Goal: Task Accomplishment & Management: Manage account settings

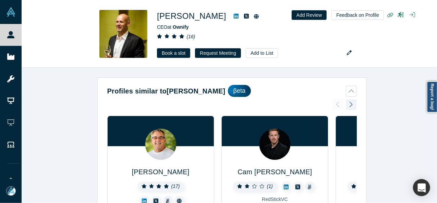
click at [379, 94] on div "Profiles similar to Frank Rohde βeta Kenan Rappuchi ( 17 ) Founder, Chief Growt…" at bounding box center [232, 138] width 421 height 141
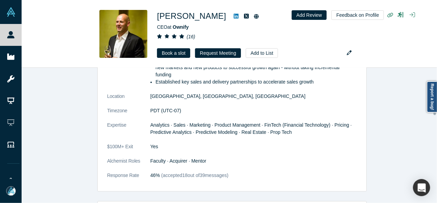
scroll to position [686, 0]
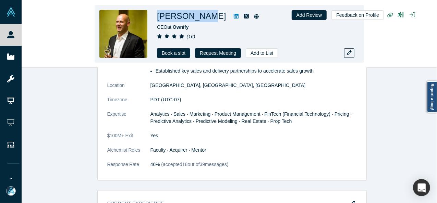
drag, startPoint x: 158, startPoint y: 17, endPoint x: 202, endPoint y: 17, distance: 43.9
click at [202, 17] on h1 "Frank Rohde" at bounding box center [191, 16] width 69 height 12
copy h1 "Frank Rohde"
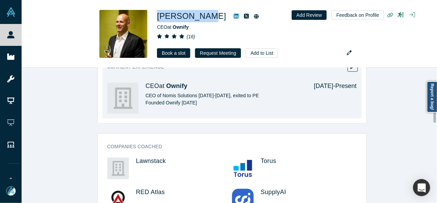
scroll to position [789, 0]
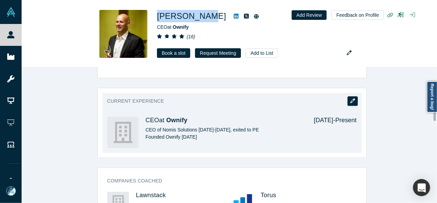
click at [355, 96] on button "button" at bounding box center [353, 101] width 10 height 10
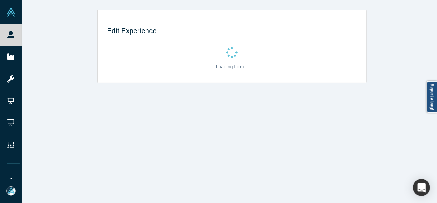
scroll to position [0, 0]
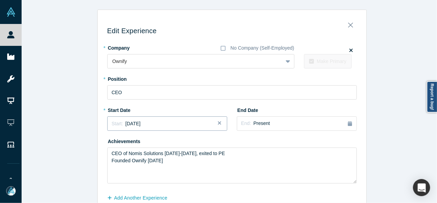
click at [140, 123] on span "May 2022" at bounding box center [132, 123] width 15 height 5
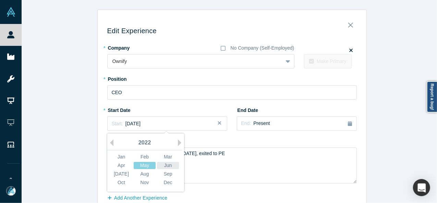
click at [168, 163] on div "Jun" at bounding box center [168, 165] width 22 height 7
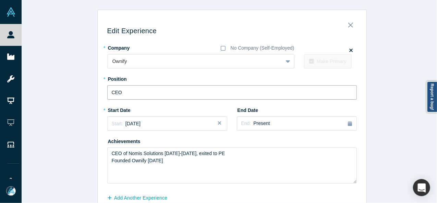
drag, startPoint x: 136, startPoint y: 95, endPoint x: 89, endPoint y: 85, distance: 47.9
click at [92, 87] on div "Edit Experience * Company No Company (Self-Employed) Ownify To pick up a dragga…" at bounding box center [232, 120] width 421 height 221
paste input "Ownify logo Founder &"
drag, startPoint x: 135, startPoint y: 93, endPoint x: 66, endPoint y: 93, distance: 69.3
click at [66, 93] on div "Edit Experience * Company No Company (Self-Employed) Ownify To pick up a dragga…" at bounding box center [232, 120] width 421 height 221
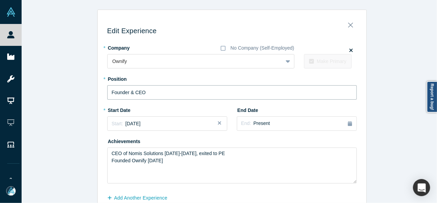
type input "Founder & CEO"
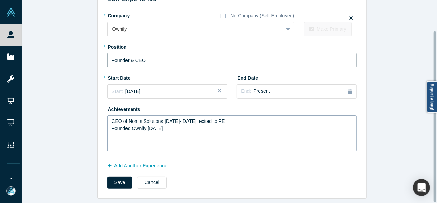
scroll to position [36, 0]
drag, startPoint x: 113, startPoint y: 179, endPoint x: 108, endPoint y: 183, distance: 6.5
click at [112, 179] on button "Save" at bounding box center [119, 183] width 25 height 12
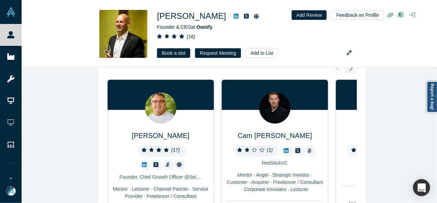
scroll to position [0, 0]
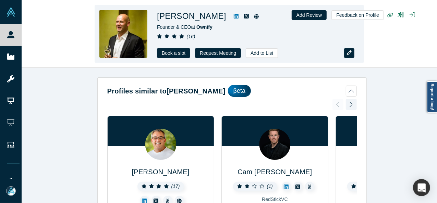
click at [349, 52] on icon "button" at bounding box center [349, 52] width 5 height 5
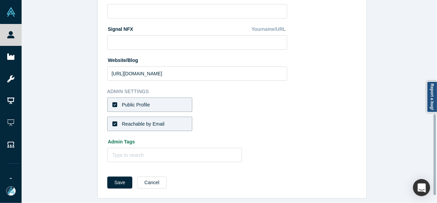
scroll to position [304, 0]
click at [174, 98] on label "Public Profile" at bounding box center [149, 105] width 85 height 14
click at [0, 0] on input "Public Profile" at bounding box center [0, 0] width 0 height 0
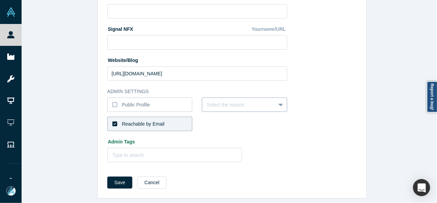
click at [210, 101] on div at bounding box center [239, 105] width 64 height 9
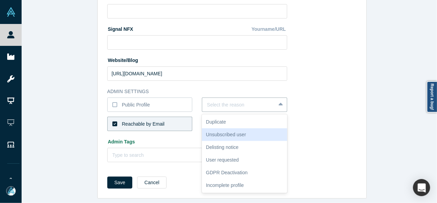
click at [216, 131] on div "Unsubscribed user" at bounding box center [244, 135] width 85 height 13
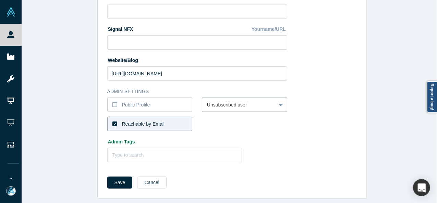
drag, startPoint x: 163, startPoint y: 121, endPoint x: 192, endPoint y: 124, distance: 29.4
click at [164, 120] on label "Reachable by Email" at bounding box center [149, 124] width 85 height 14
click at [0, 0] on input "Reachable by Email" at bounding box center [0, 0] width 0 height 0
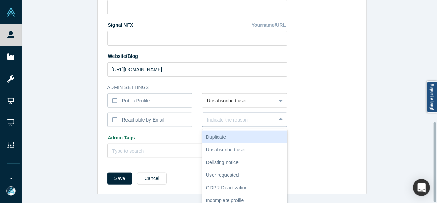
click at [213, 120] on div "Indicate the reason" at bounding box center [238, 120] width 73 height 11
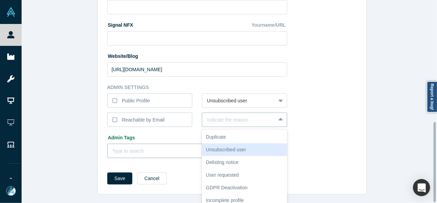
drag, startPoint x: 218, startPoint y: 145, endPoint x: 210, endPoint y: 145, distance: 8.3
click at [218, 145] on div "Unsubscribed user" at bounding box center [244, 150] width 85 height 13
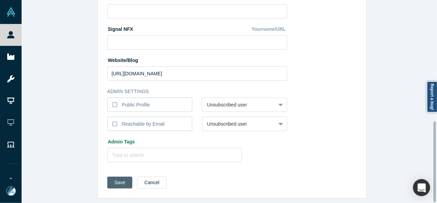
click at [113, 177] on button "Save" at bounding box center [119, 183] width 25 height 12
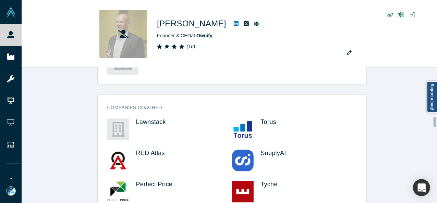
scroll to position [960, 0]
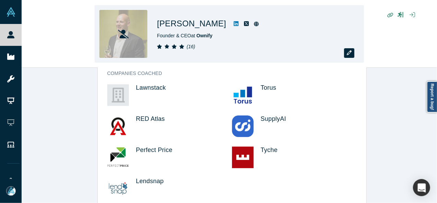
click at [349, 53] on icon "button" at bounding box center [349, 52] width 5 height 5
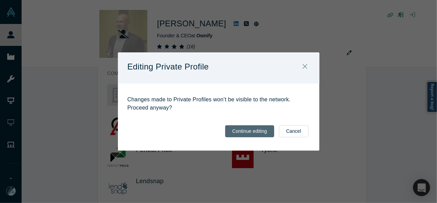
click at [262, 130] on button "Continue editing" at bounding box center [249, 131] width 49 height 12
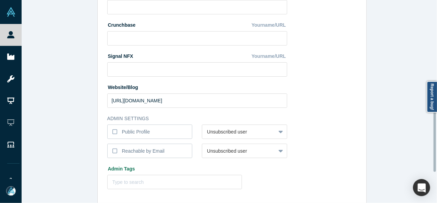
scroll to position [304, 0]
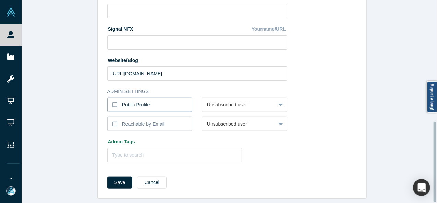
click at [131, 101] on div "Public Profile" at bounding box center [136, 104] width 28 height 7
click at [0, 0] on input "Public Profile" at bounding box center [0, 0] width 0 height 0
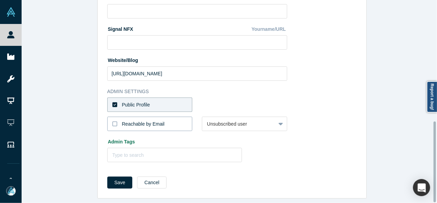
click at [129, 121] on div "Reachable by Email" at bounding box center [143, 124] width 43 height 7
click at [0, 0] on input "Reachable by Email" at bounding box center [0, 0] width 0 height 0
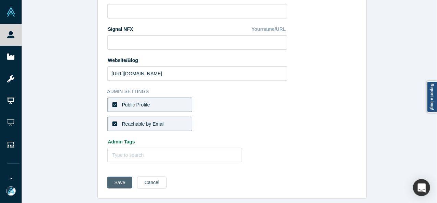
click at [117, 178] on button "Save" at bounding box center [119, 183] width 25 height 12
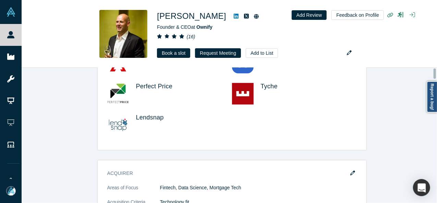
scroll to position [0, 0]
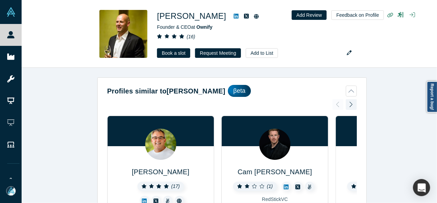
click at [414, 119] on div "Profiles similar to Frank Rohde βeta Kenan Rappuchi ( 17 ) Founder, Chief Growt…" at bounding box center [232, 138] width 421 height 141
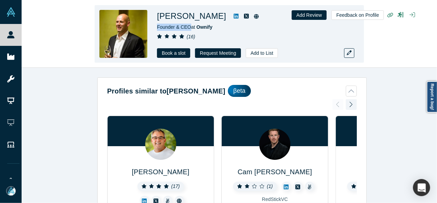
drag, startPoint x: 156, startPoint y: 27, endPoint x: 190, endPoint y: 27, distance: 33.9
click at [190, 27] on div "Frank Rohde Founder & CEO at Ownify ( 16 ) Book a slot Request Meeting Add to L…" at bounding box center [229, 34] width 269 height 58
copy span "Founder & CEO"
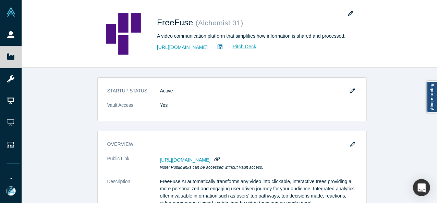
click at [381, 91] on div "STARTUP STATUS Active Vault Access Yes overview Public Link [URL][DOMAIN_NAME] …" at bounding box center [232, 138] width 421 height 141
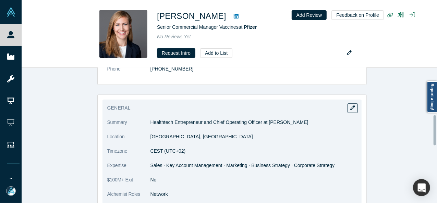
scroll to position [274, 0]
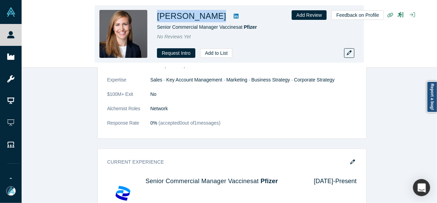
drag, startPoint x: 156, startPoint y: 18, endPoint x: 211, endPoint y: 19, distance: 54.9
click at [211, 19] on div "Martina Stucki Senior Commercial Manager Vaccines at Pfizer No Reviews Yet Requ…" at bounding box center [229, 34] width 269 height 58
copy div "Martina Stucki"
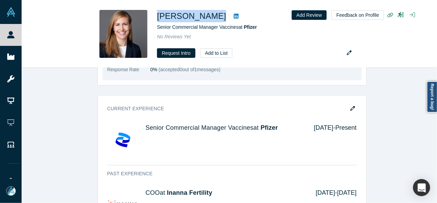
scroll to position [377, 0]
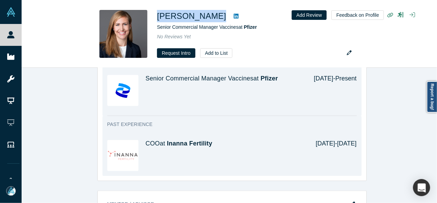
copy div "Martina Stucki"
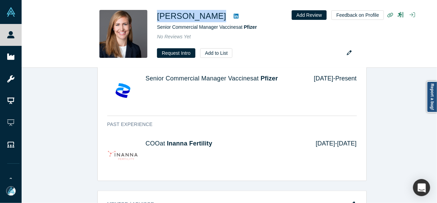
drag, startPoint x: 191, startPoint y: 136, endPoint x: 195, endPoint y: 134, distance: 5.1
click at [191, 140] on span "Inanna Fertility" at bounding box center [189, 143] width 45 height 7
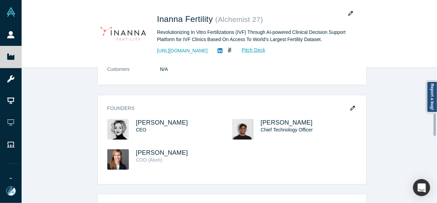
scroll to position [240, 0]
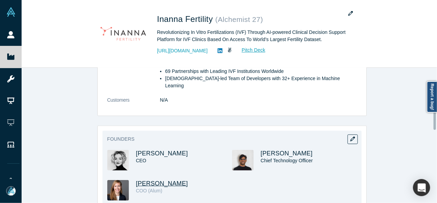
click at [157, 180] on span "Martina Stucki" at bounding box center [162, 183] width 52 height 7
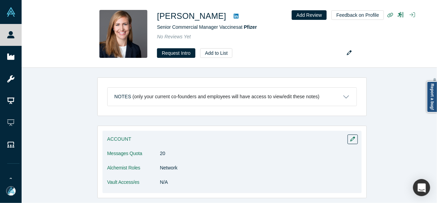
scroll to position [103, 0]
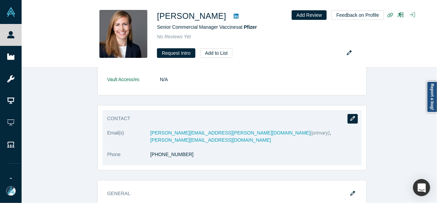
click at [351, 119] on icon "button" at bounding box center [352, 118] width 5 height 5
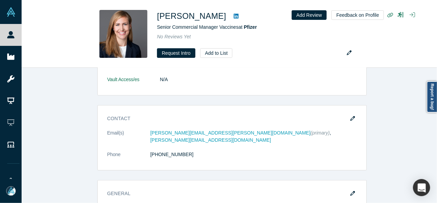
scroll to position [0, 0]
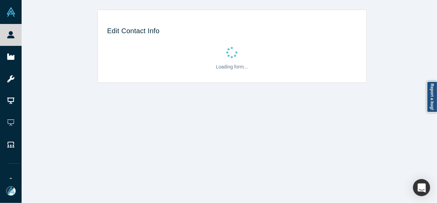
select select "CH"
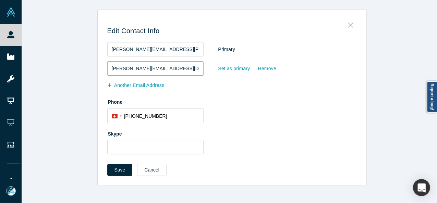
drag, startPoint x: 177, startPoint y: 72, endPoint x: 104, endPoint y: 69, distance: 72.7
click at [104, 69] on div "Edit Contact Info martina.s.stucki@gmail.com Primary martina@inannafertility.co…" at bounding box center [232, 100] width 269 height 171
paste input ".stucki@pfizer"
type input "martina.stucki@pfizer.com"
drag, startPoint x: 177, startPoint y: 51, endPoint x: 103, endPoint y: 51, distance: 73.7
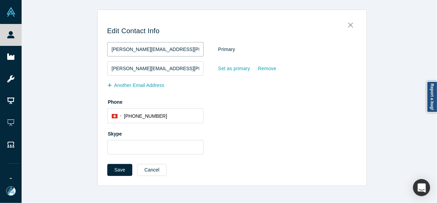
click at [103, 51] on div "Edit Contact Info martina.s.stucki@gmail.com Primary martina.stucki@pfizer.com …" at bounding box center [232, 100] width 269 height 171
click at [224, 69] on div "Set as primary" at bounding box center [234, 69] width 33 height 12
click at [0, 0] on input "Set as primary" at bounding box center [0, 0] width 0 height 0
drag, startPoint x: 172, startPoint y: 71, endPoint x: 108, endPoint y: 69, distance: 64.1
click at [108, 69] on input "martina.stucki@pfizer.com" at bounding box center [155, 68] width 96 height 14
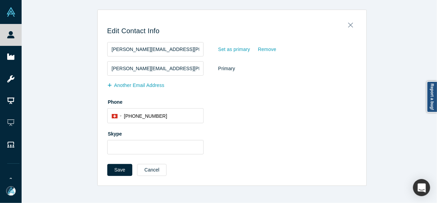
drag, startPoint x: 113, startPoint y: 170, endPoint x: 108, endPoint y: 93, distance: 77.3
click at [113, 170] on button "Save" at bounding box center [119, 170] width 25 height 12
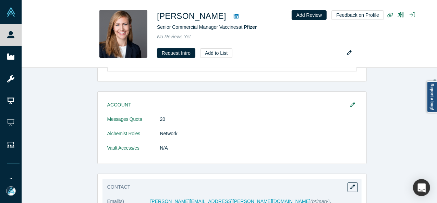
scroll to position [103, 0]
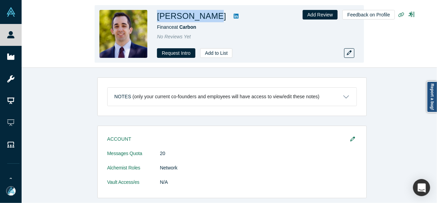
drag, startPoint x: 154, startPoint y: 17, endPoint x: 209, endPoint y: 19, distance: 54.9
click at [209, 19] on div "[PERSON_NAME] Finance at Carbon No Reviews Yet Request Intro Add to List" at bounding box center [229, 34] width 269 height 58
copy h1 "[PERSON_NAME]"
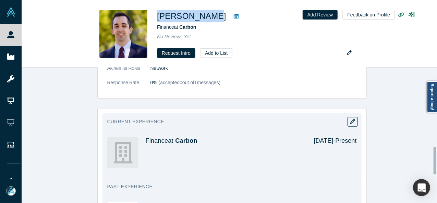
scroll to position [383, 0]
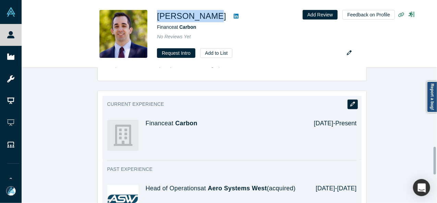
click at [350, 102] on icon "button" at bounding box center [352, 104] width 5 height 5
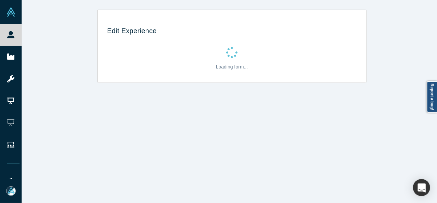
scroll to position [0, 0]
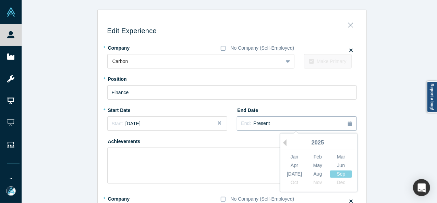
click at [263, 125] on span "Present" at bounding box center [261, 123] width 16 height 5
click at [336, 173] on div "Sep" at bounding box center [341, 174] width 22 height 7
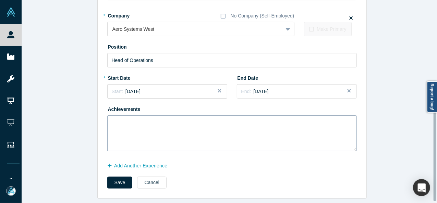
scroll to position [188, 0]
click at [156, 161] on button "Add Another Experience" at bounding box center [141, 166] width 68 height 12
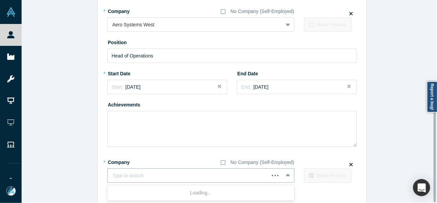
click at [146, 173] on div at bounding box center [188, 176] width 152 height 9
paste input "Pasteur Labs & ISI logo Director of Business Development Director of Business D…"
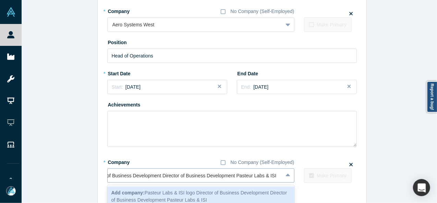
scroll to position [0, 70]
drag, startPoint x: 236, startPoint y: 176, endPoint x: 81, endPoint y: 176, distance: 155.0
click at [81, 176] on div "Edit Experience * Company No Company (Self-Employed) Carbon To pick up a dragga…" at bounding box center [232, 26] width 421 height 409
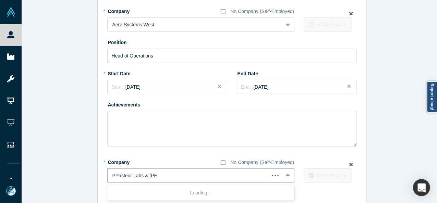
type input "Pasteur Labs & ISI"
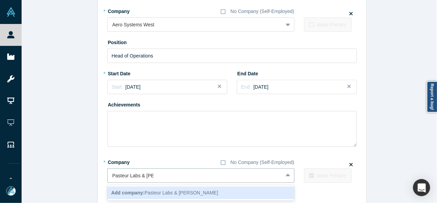
click at [131, 194] on b "Add company:" at bounding box center [127, 192] width 33 height 5
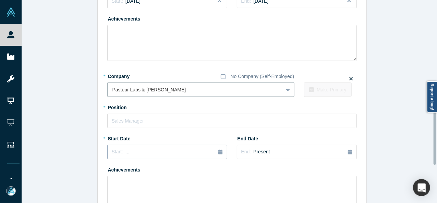
scroll to position [291, 0]
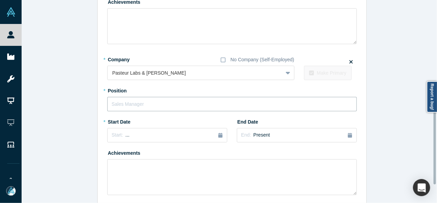
click at [138, 104] on input "text" at bounding box center [232, 104] width 250 height 14
paste input "ogo Director of Business Development Director of Business Development"
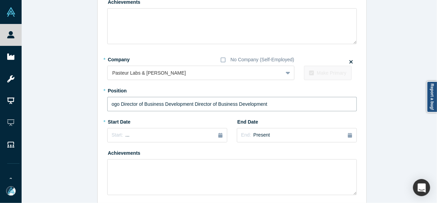
drag, startPoint x: 191, startPoint y: 105, endPoint x: 48, endPoint y: 106, distance: 143.3
type input "Director of Business Development"
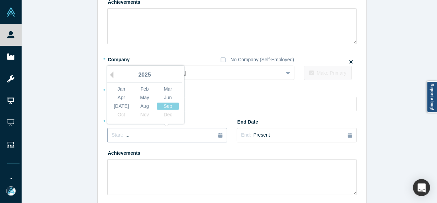
click at [153, 142] on button "Start: ..." at bounding box center [167, 135] width 120 height 14
click at [165, 106] on div "Sep" at bounding box center [168, 106] width 22 height 7
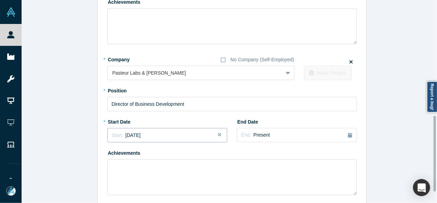
scroll to position [339, 0]
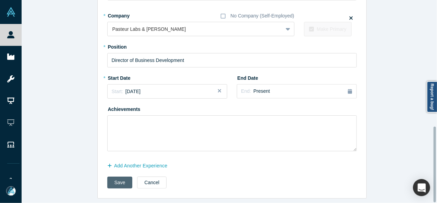
click at [121, 181] on button "Save" at bounding box center [119, 183] width 25 height 12
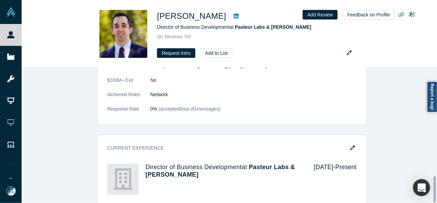
scroll to position [0, 0]
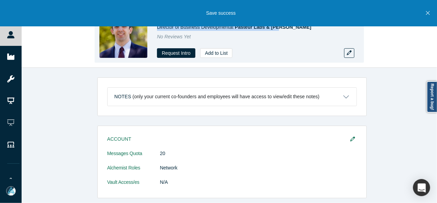
drag, startPoint x: 173, startPoint y: 29, endPoint x: 282, endPoint y: 28, distance: 108.4
click at [282, 28] on div "Ron Marconet Director of Business Development at Pasteur Labs & ISI No Reviews …" at bounding box center [229, 34] width 269 height 58
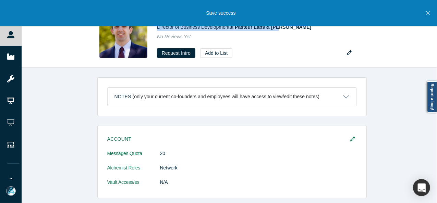
copy span "Director of Business Development at Pasteur Labs & ISI"
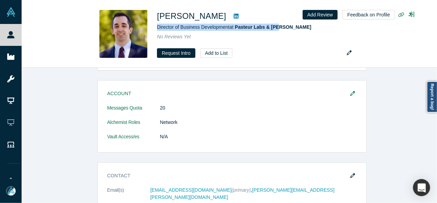
scroll to position [103, 0]
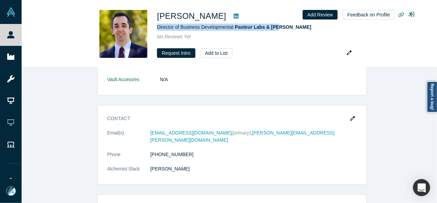
click at [348, 119] on button "button" at bounding box center [353, 119] width 10 height 10
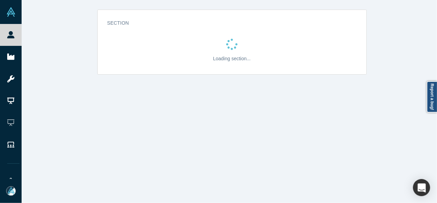
scroll to position [0, 0]
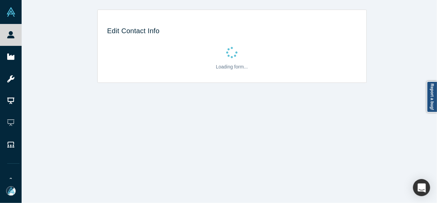
select select "US"
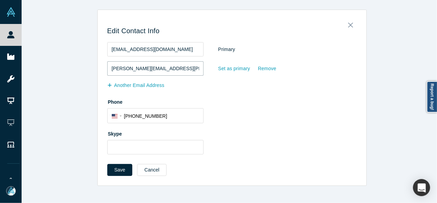
drag, startPoint x: 186, startPoint y: 70, endPoint x: 99, endPoint y: 69, distance: 86.8
click at [99, 69] on div "Edit Contact Info marconet@gmail.com Primary ron.marconet@carbon3d.com Set as p…" at bounding box center [232, 100] width 269 height 171
paste input "simulation.science"
type input "ron.marconet@simulation.science"
drag, startPoint x: 173, startPoint y: 50, endPoint x: 93, endPoint y: 50, distance: 80.9
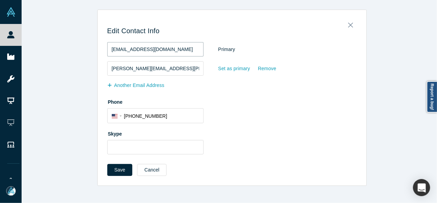
click at [93, 50] on div "Edit Contact Info marconet@gmail.com Primary ron.marconet@simulation.science Se…" at bounding box center [232, 98] width 421 height 177
drag, startPoint x: 188, startPoint y: 68, endPoint x: 103, endPoint y: 66, distance: 84.7
click at [103, 67] on div "Edit Contact Info marconet@gmail.com Primary ron.marconet@simulation.science Se…" at bounding box center [232, 100] width 269 height 171
click at [124, 170] on button "Save" at bounding box center [119, 170] width 25 height 12
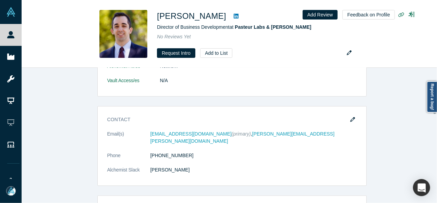
scroll to position [103, 0]
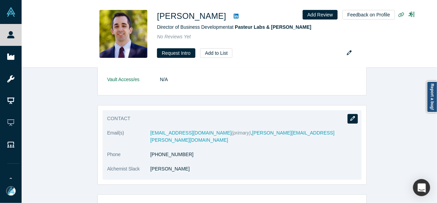
click at [350, 117] on icon "button" at bounding box center [352, 118] width 5 height 5
select select "US"
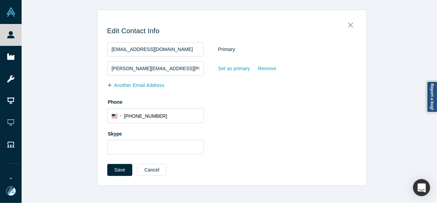
scroll to position [0, 0]
drag, startPoint x: 230, startPoint y: 70, endPoint x: 205, endPoint y: 89, distance: 31.8
click at [229, 70] on div "Set as primary" at bounding box center [234, 69] width 33 height 12
click at [0, 0] on input "Set as primary" at bounding box center [0, 0] width 0 height 0
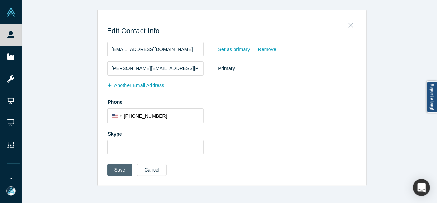
drag, startPoint x: 108, startPoint y: 166, endPoint x: 105, endPoint y: 169, distance: 4.4
click at [108, 166] on button "Save" at bounding box center [119, 170] width 25 height 12
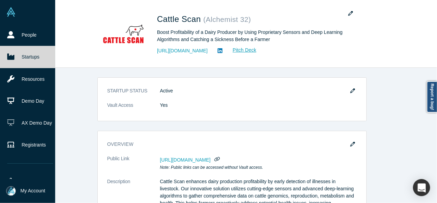
scroll to position [103, 0]
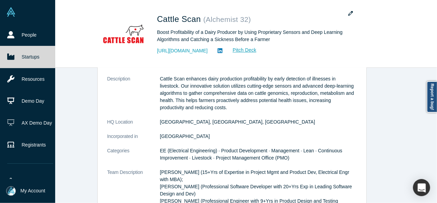
click at [15, 60] on link "Startups" at bounding box center [30, 57] width 60 height 22
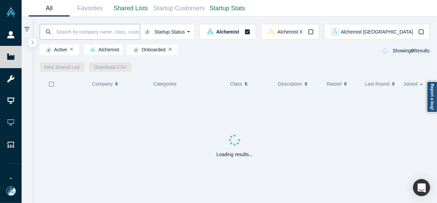
click at [72, 34] on input at bounding box center [98, 32] width 84 height 16
paste input "Freightify"
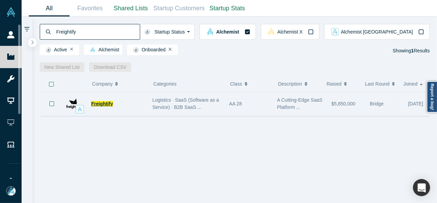
type input "Freightify"
click at [103, 106] on span "Freightify" at bounding box center [102, 103] width 22 height 5
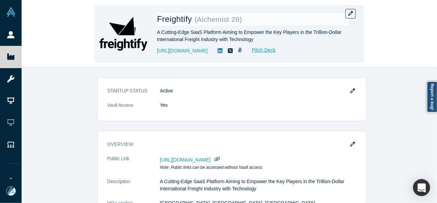
drag, startPoint x: 157, startPoint y: 58, endPoint x: 211, endPoint y: 56, distance: 53.5
click at [211, 56] on div "Freightify ( Alchemist 28 ) A Cutting-Edge SaaS Platform Aiming to Empower the …" at bounding box center [229, 34] width 269 height 58
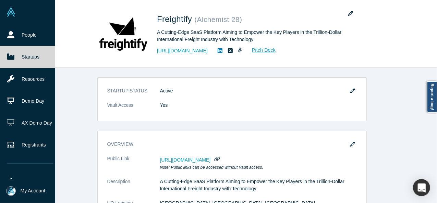
click at [8, 57] on icon at bounding box center [10, 57] width 7 height 6
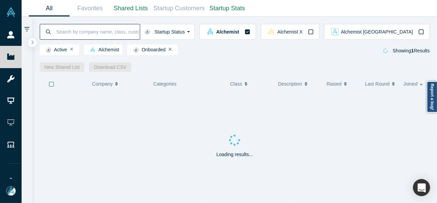
click at [82, 33] on input at bounding box center [98, 32] width 84 height 16
paste input "Friendly Robots Company"
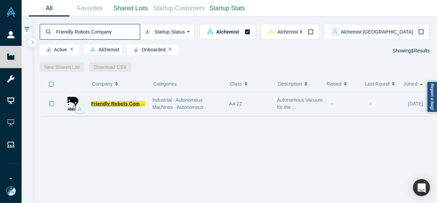
type input "Friendly Robots Company"
click at [130, 105] on span "Friendly Robots Company" at bounding box center [121, 103] width 60 height 5
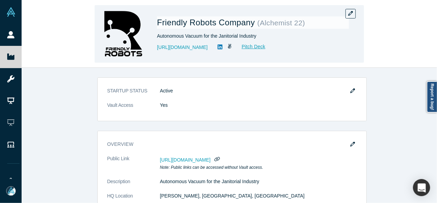
drag, startPoint x: 155, startPoint y: 47, endPoint x: 223, endPoint y: 49, distance: 67.9
click at [223, 49] on div "Friendly Robots Company ( Alchemist 22 ) Autonomous Vacuum for the Janitorial I…" at bounding box center [229, 34] width 269 height 58
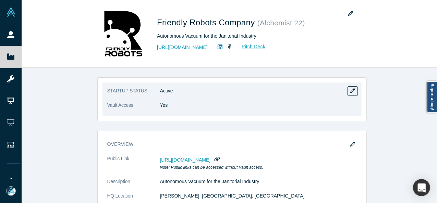
copy link "[URL][DOMAIN_NAME]"
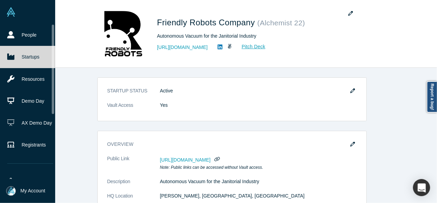
click at [15, 57] on link "Startups" at bounding box center [30, 57] width 60 height 22
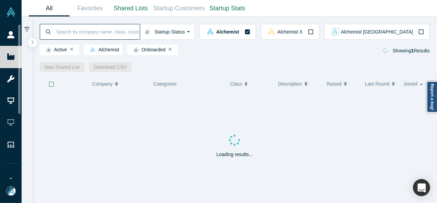
click at [88, 32] on input at bounding box center [98, 32] width 84 height 16
paste input "Frontier Bio"
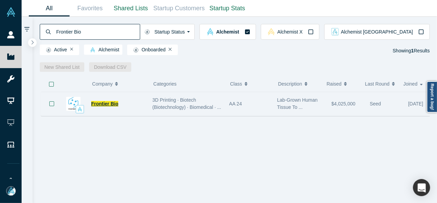
type input "Frontier Bio"
click at [109, 104] on span "Frontier Bio" at bounding box center [104, 103] width 27 height 5
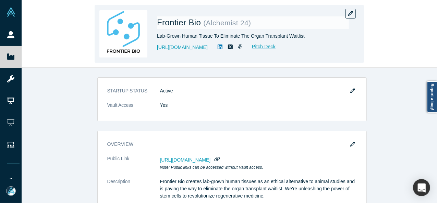
drag, startPoint x: 157, startPoint y: 52, endPoint x: 215, endPoint y: 51, distance: 58.0
click at [215, 51] on div "Frontier Bio ( Alchemist 24 ) Lab-Grown Human Tissue To Eliminate The Organ Tra…" at bounding box center [253, 34] width 192 height 48
copy link "[URL][DOMAIN_NAME]"
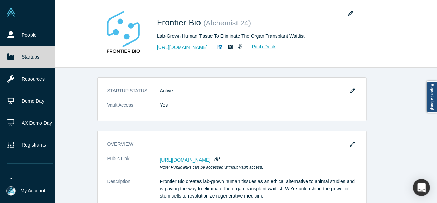
click at [9, 58] on icon at bounding box center [10, 57] width 7 height 6
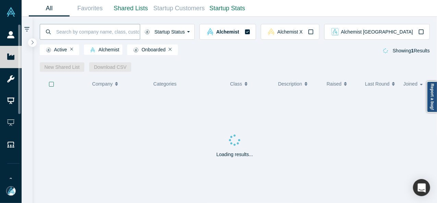
click at [67, 30] on input at bounding box center [98, 32] width 84 height 16
paste input "Funnelbeam"
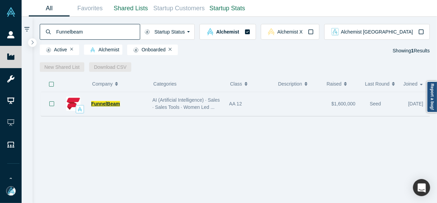
type input "Funnelbeam"
click at [111, 104] on span "FunnelBeam" at bounding box center [105, 103] width 29 height 5
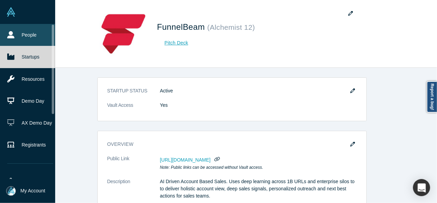
drag, startPoint x: 18, startPoint y: 61, endPoint x: 51, endPoint y: 40, distance: 39.2
click at [18, 60] on link "Startups" at bounding box center [30, 57] width 60 height 22
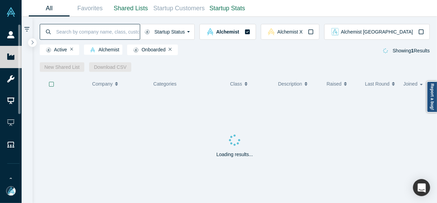
click at [73, 33] on input at bounding box center [98, 32] width 84 height 16
paste input "Fuse Inventory G-71"
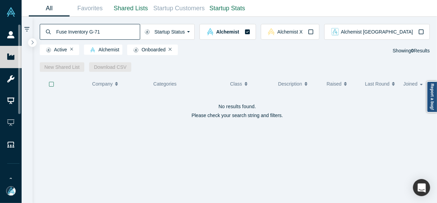
drag, startPoint x: 105, startPoint y: 33, endPoint x: 54, endPoint y: 25, distance: 51.3
click at [54, 25] on div "Fuse Inventory G-71" at bounding box center [90, 32] width 100 height 16
paste input "Geecko"
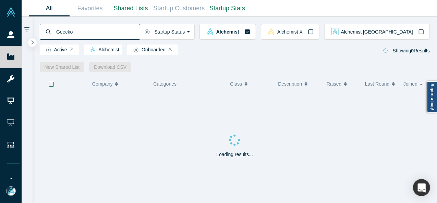
type input "Geecko"
